Goal: Understand process/instructions

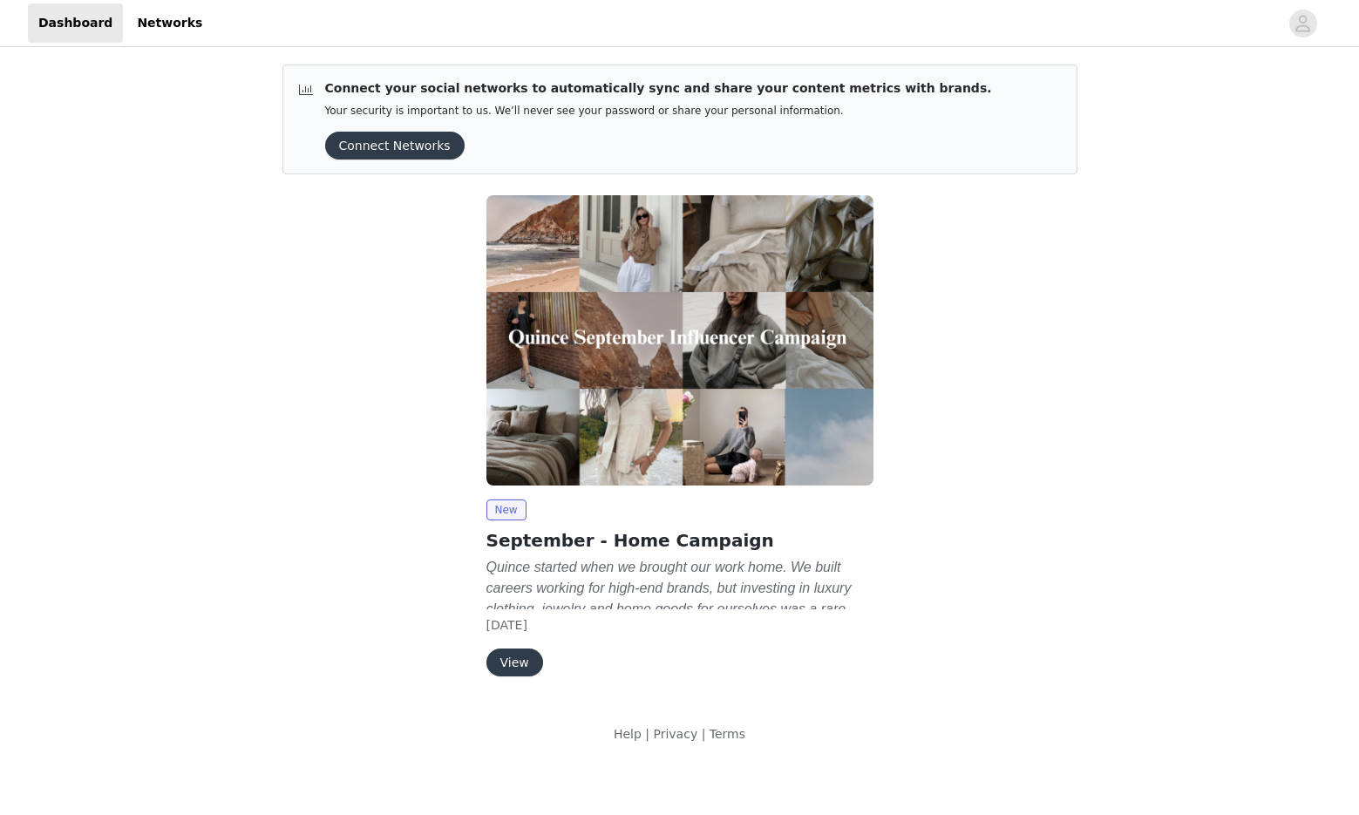
click at [520, 660] on button "View" at bounding box center [514, 663] width 57 height 28
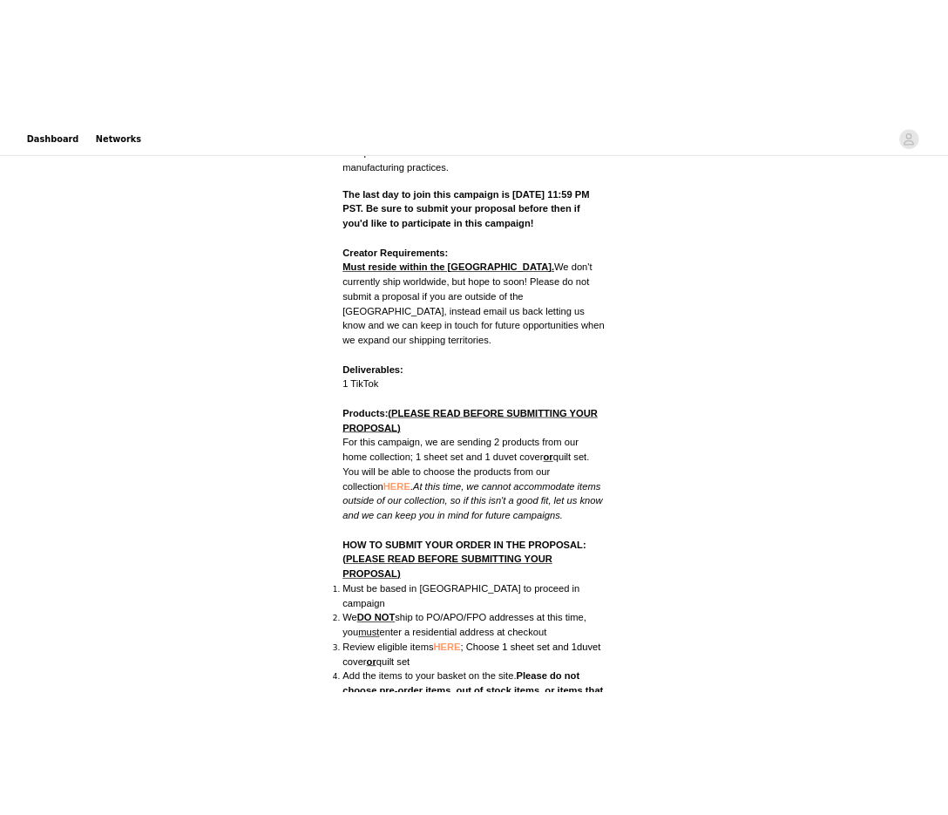
scroll to position [696, 0]
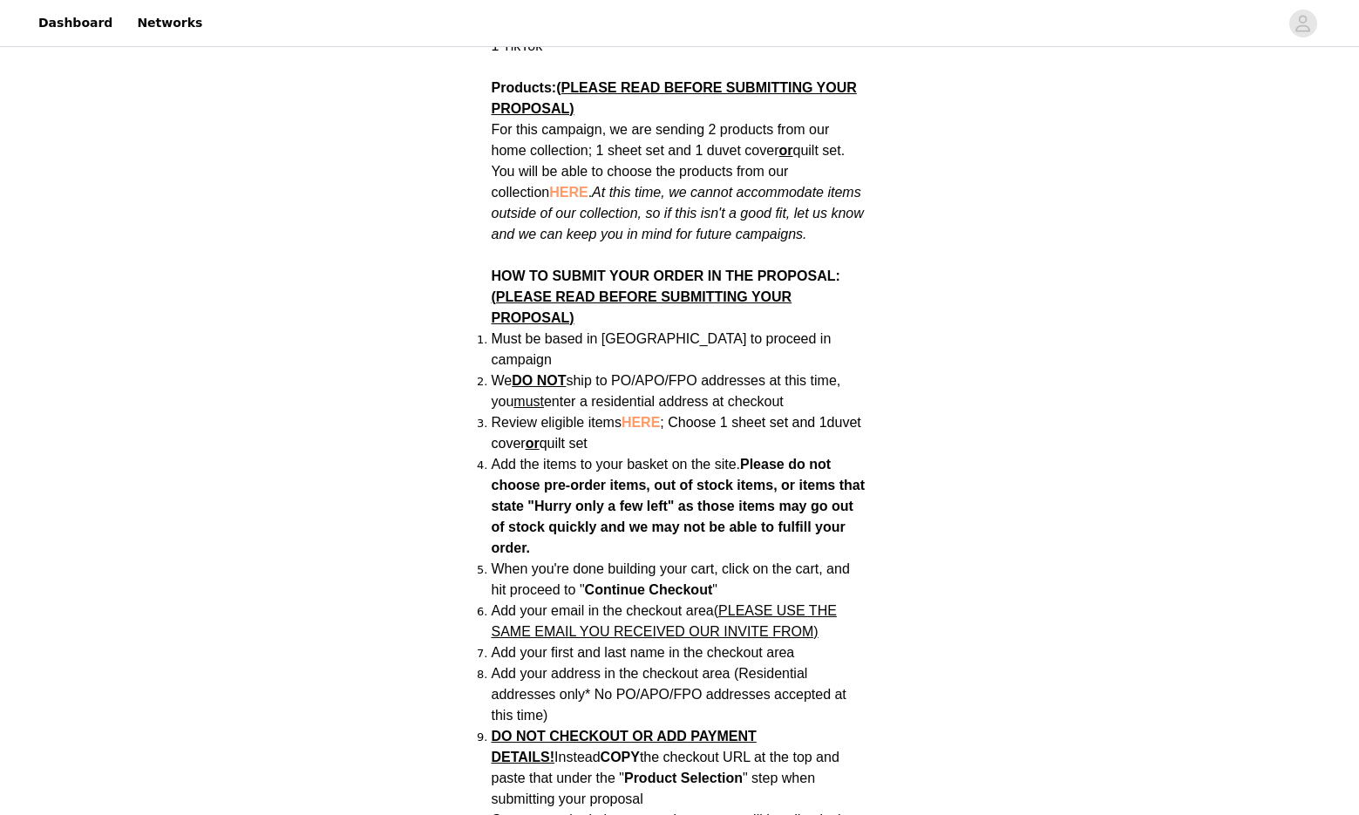
scroll to position [1026, 0]
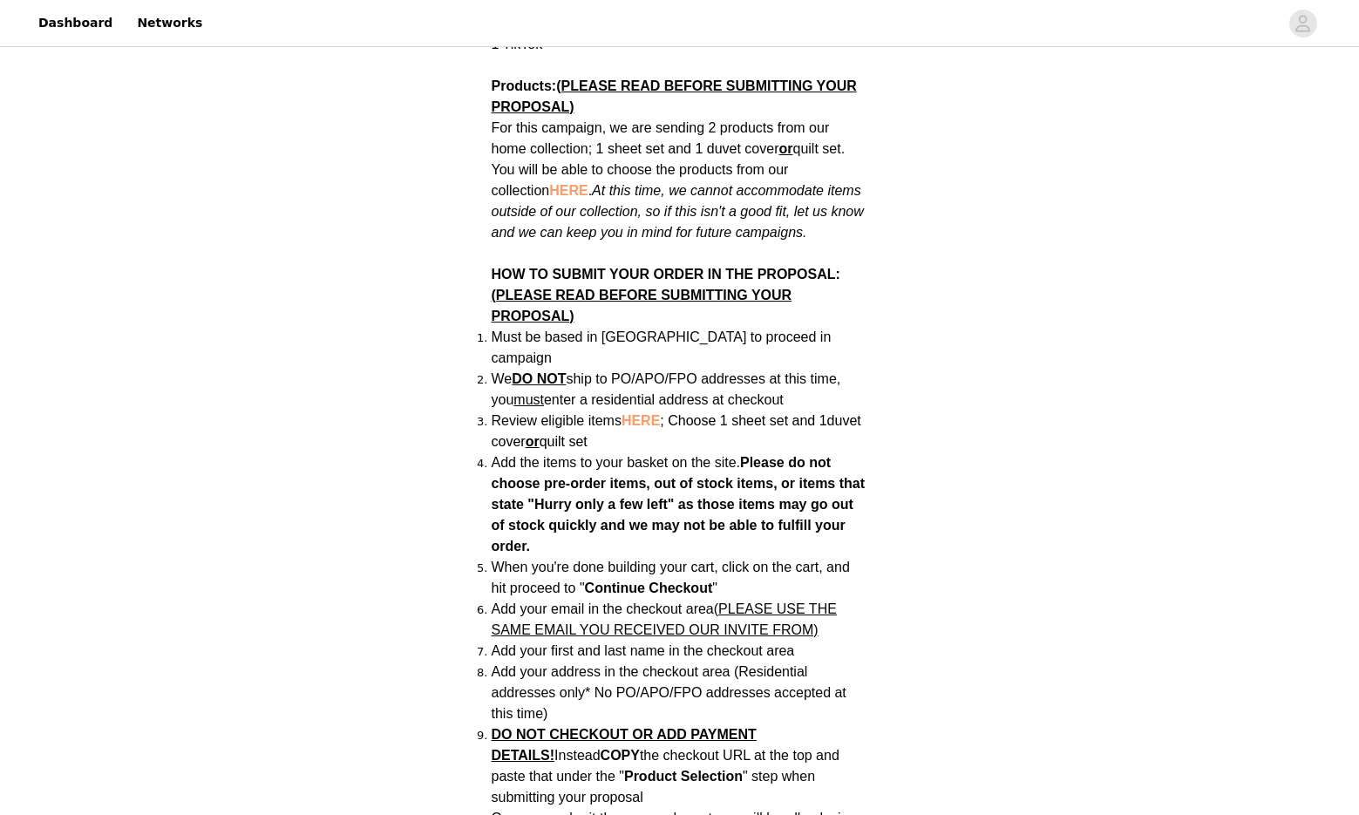
click at [635, 413] on span "HERE" at bounding box center [640, 420] width 38 height 15
